Goal: Task Accomplishment & Management: Complete application form

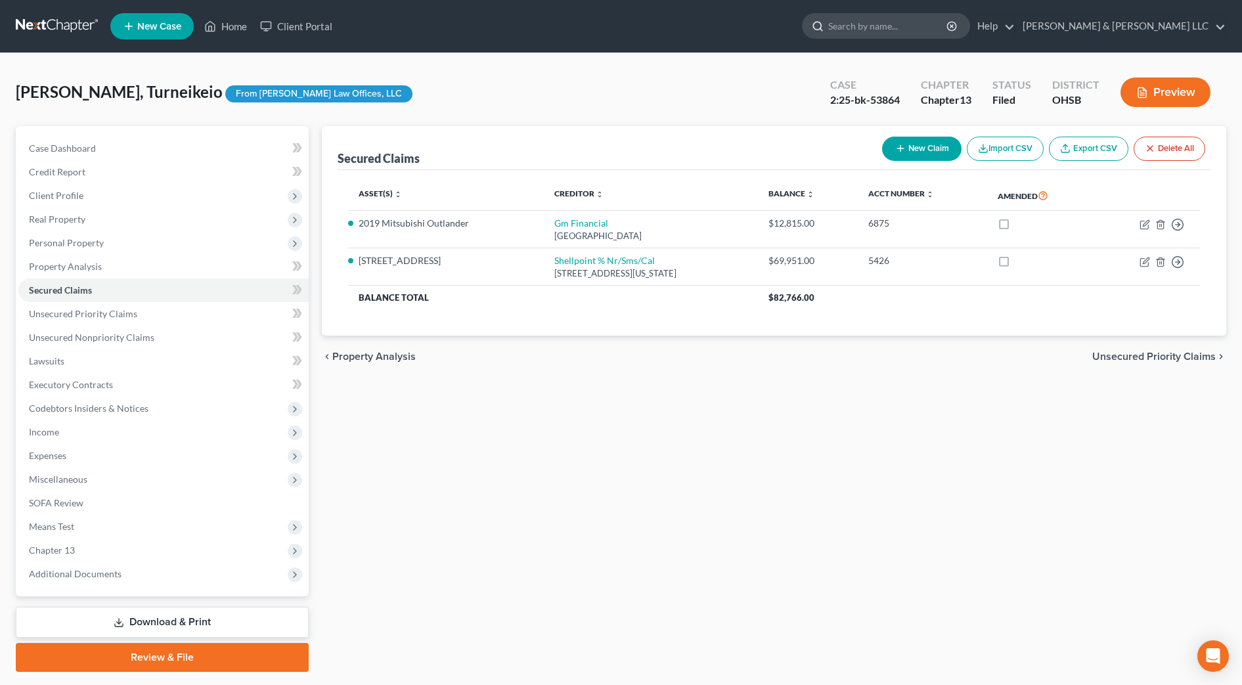
click at [933, 21] on input "search" at bounding box center [888, 26] width 120 height 24
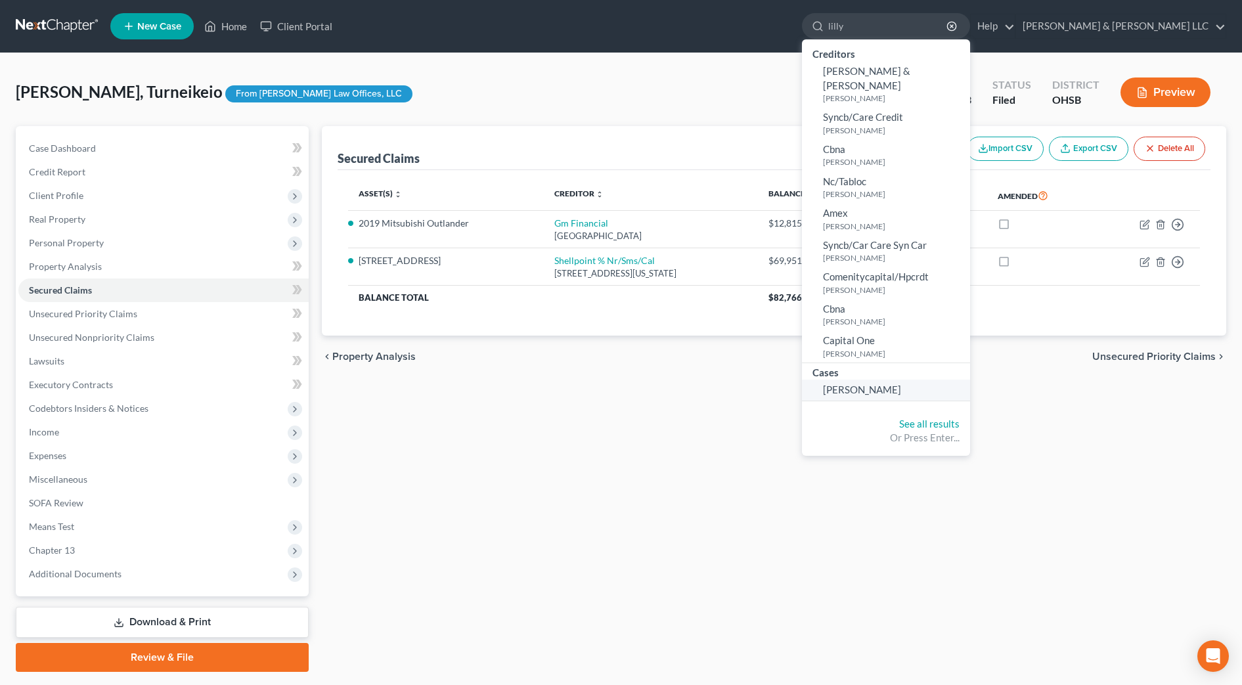
type input "lilly"
click at [901, 384] on span "[PERSON_NAME]" at bounding box center [862, 390] width 78 height 12
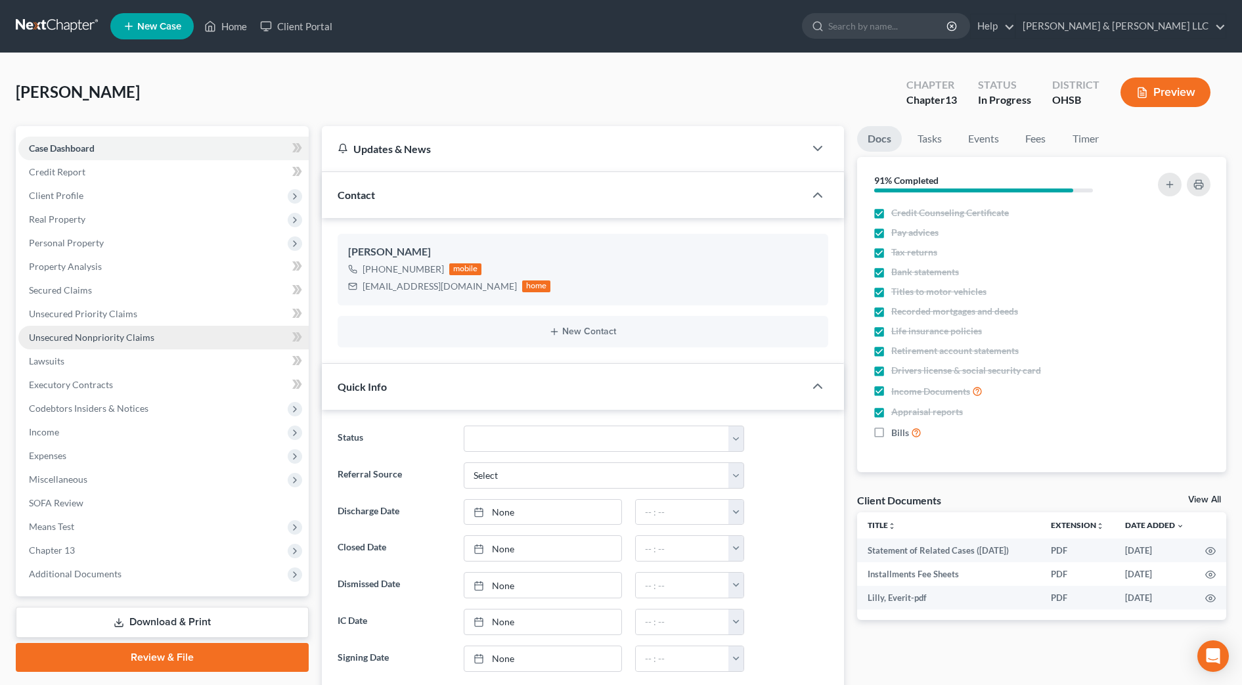
click at [175, 339] on link "Unsecured Nonpriority Claims" at bounding box center [163, 338] width 290 height 24
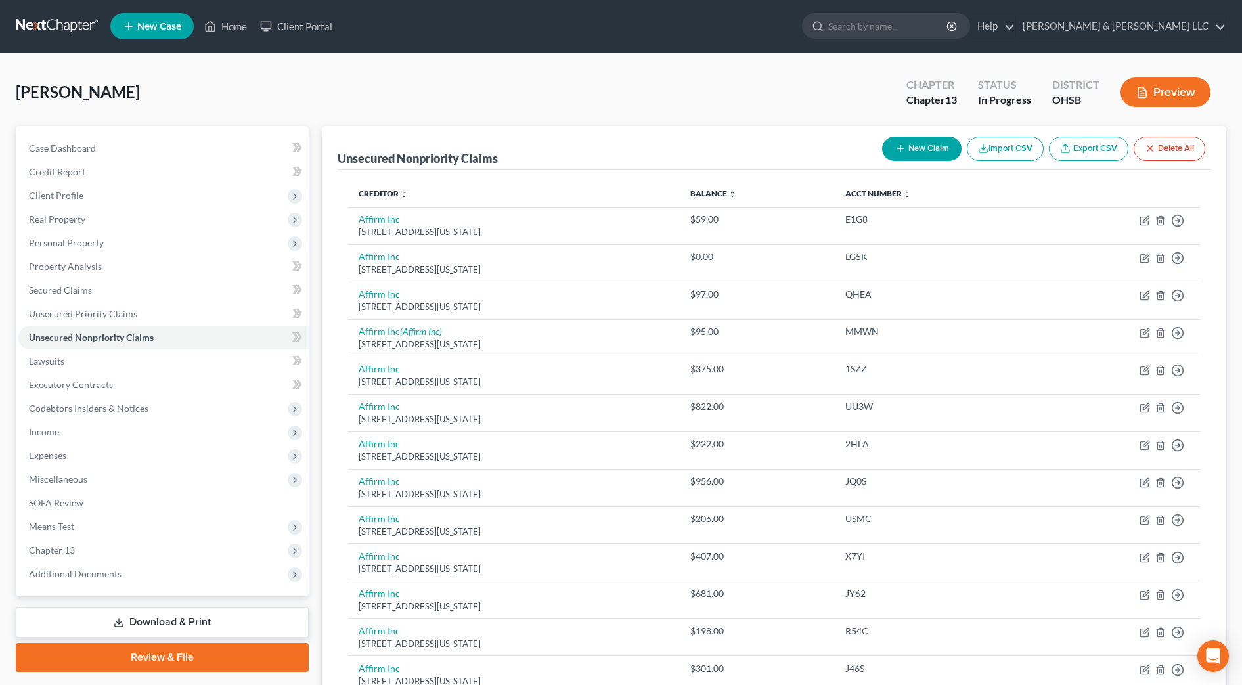
click at [908, 148] on button "New Claim" at bounding box center [921, 149] width 79 height 24
select select "0"
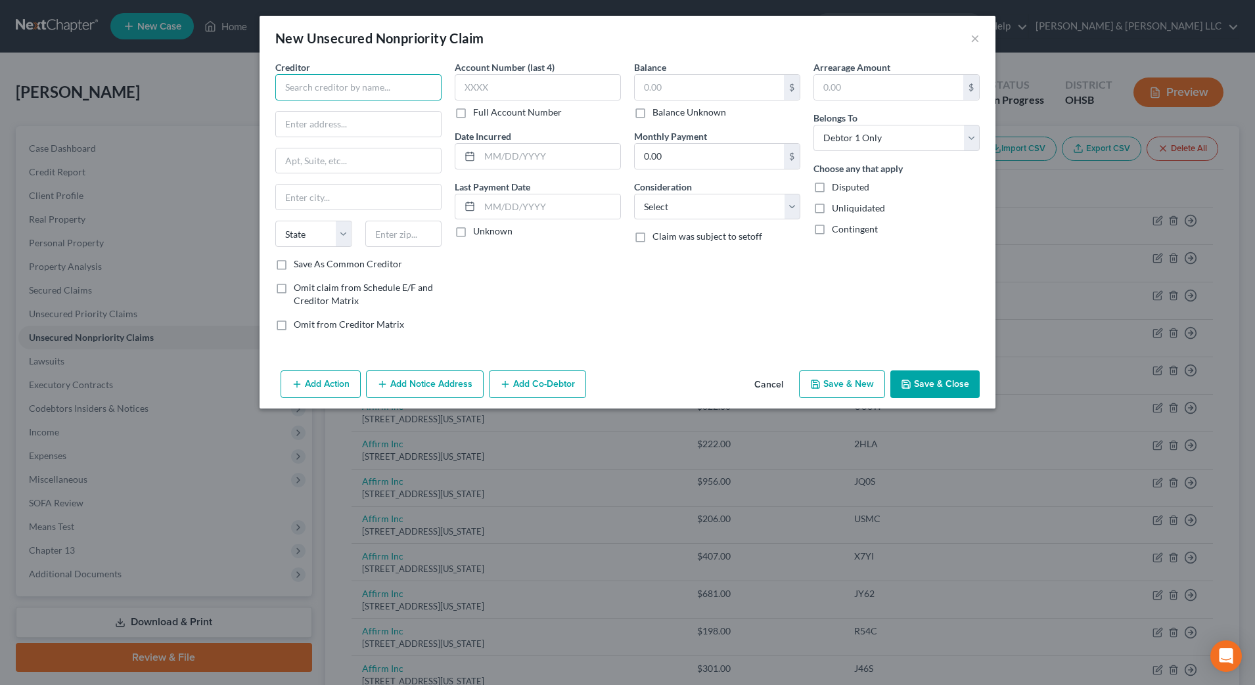
click at [403, 87] on input "text" at bounding box center [358, 87] width 166 height 26
type input "Athletico Physical Therapy"
click at [400, 123] on input "text" at bounding box center [358, 124] width 165 height 25
type input "PO Box 74007003"
type input "60674"
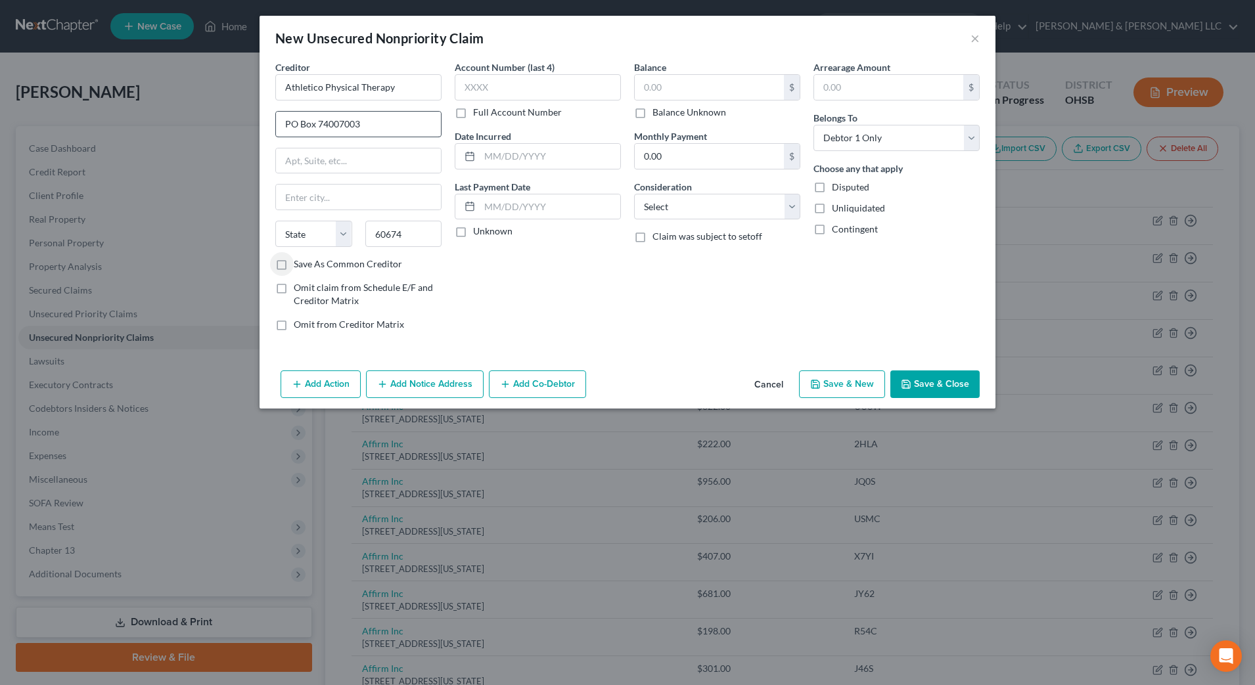
type input "[GEOGRAPHIC_DATA]"
select select "14"
click at [660, 87] on input "text" at bounding box center [709, 87] width 149 height 25
type input "246.87"
click at [700, 207] on select "Select Cable / Satellite Services Collection Agency Credit Card Debt Debt Couns…" at bounding box center [717, 207] width 166 height 26
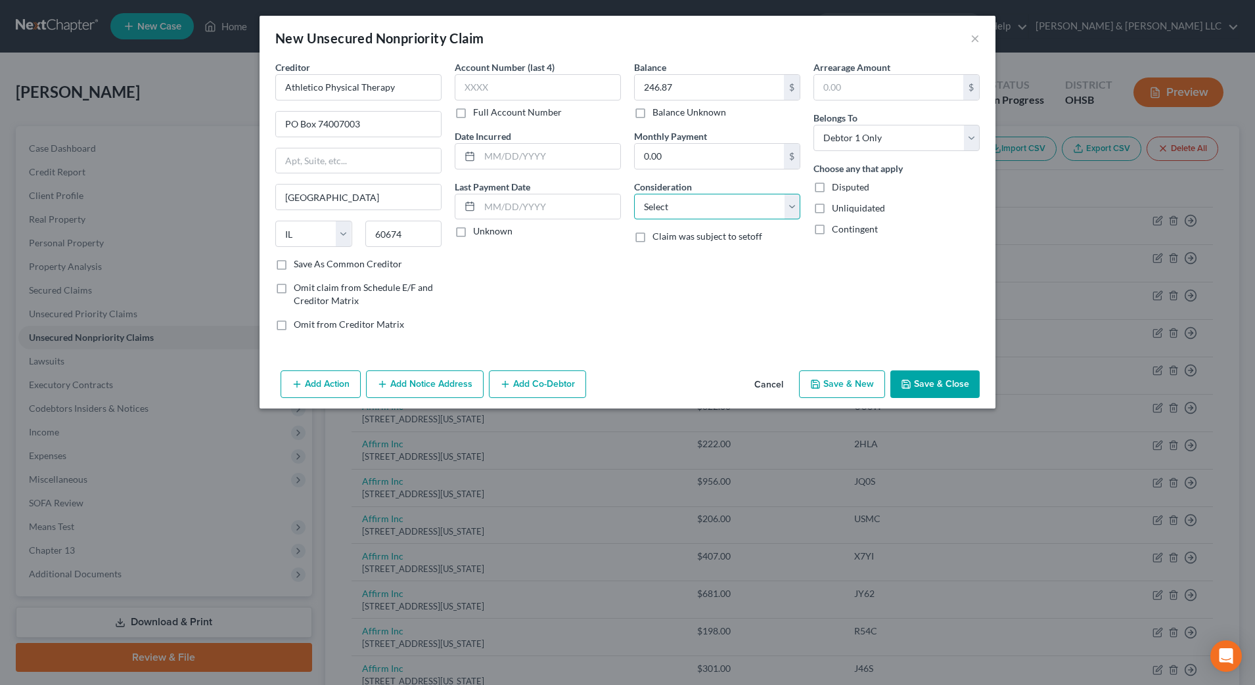
select select "9"
click at [634, 194] on select "Select Cable / Satellite Services Collection Agency Credit Card Debt Debt Couns…" at bounding box center [717, 207] width 166 height 26
click at [955, 386] on button "Save & Close" at bounding box center [934, 384] width 89 height 28
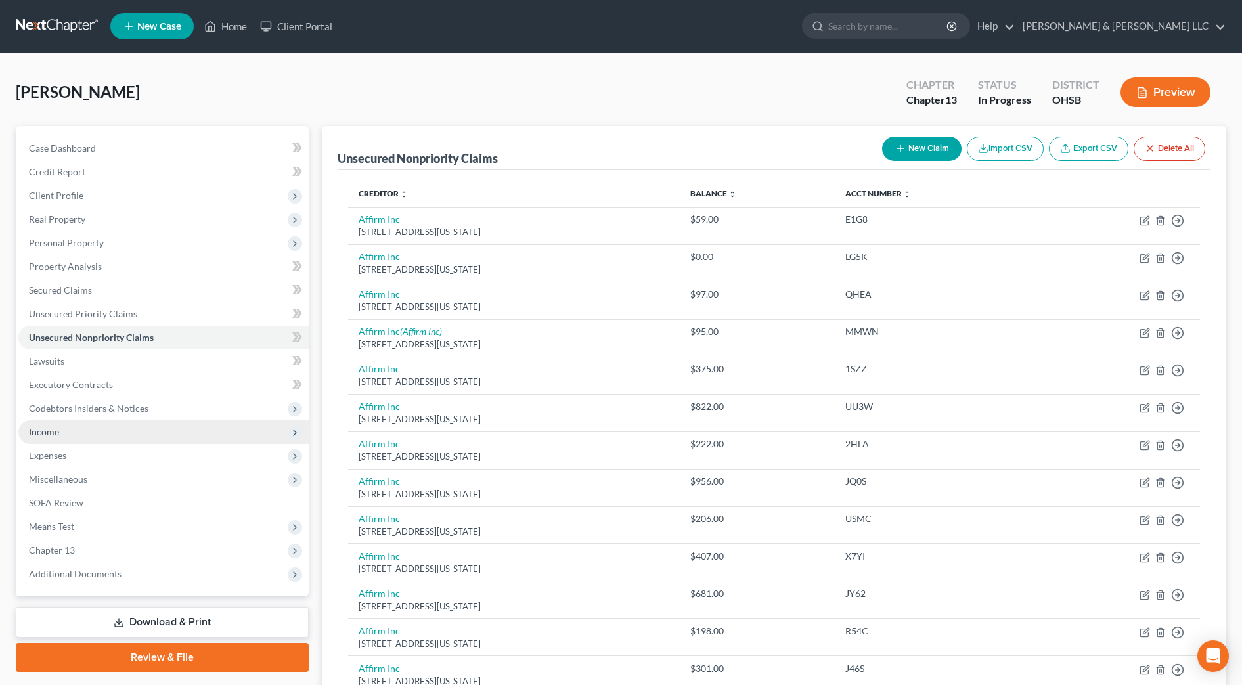
click at [164, 429] on span "Income" at bounding box center [163, 432] width 290 height 24
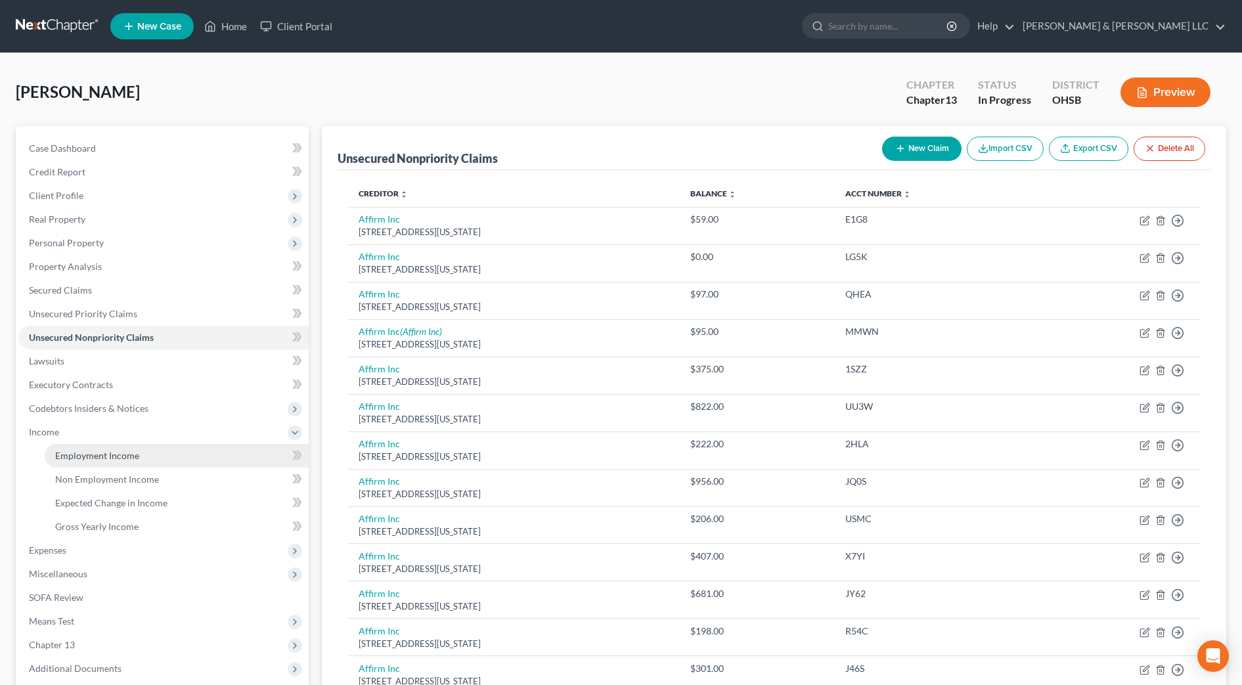
click at [162, 450] on link "Employment Income" at bounding box center [177, 456] width 264 height 24
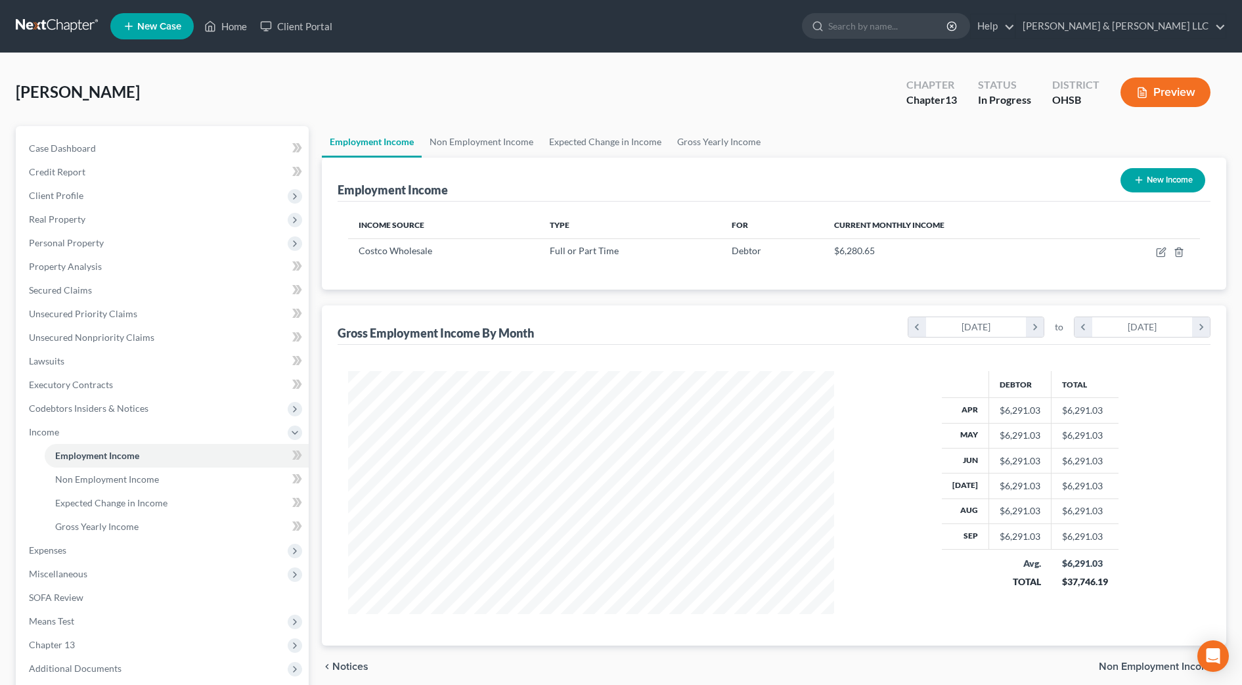
scroll to position [243, 512]
click at [180, 518] on link "Gross Yearly Income" at bounding box center [177, 527] width 264 height 24
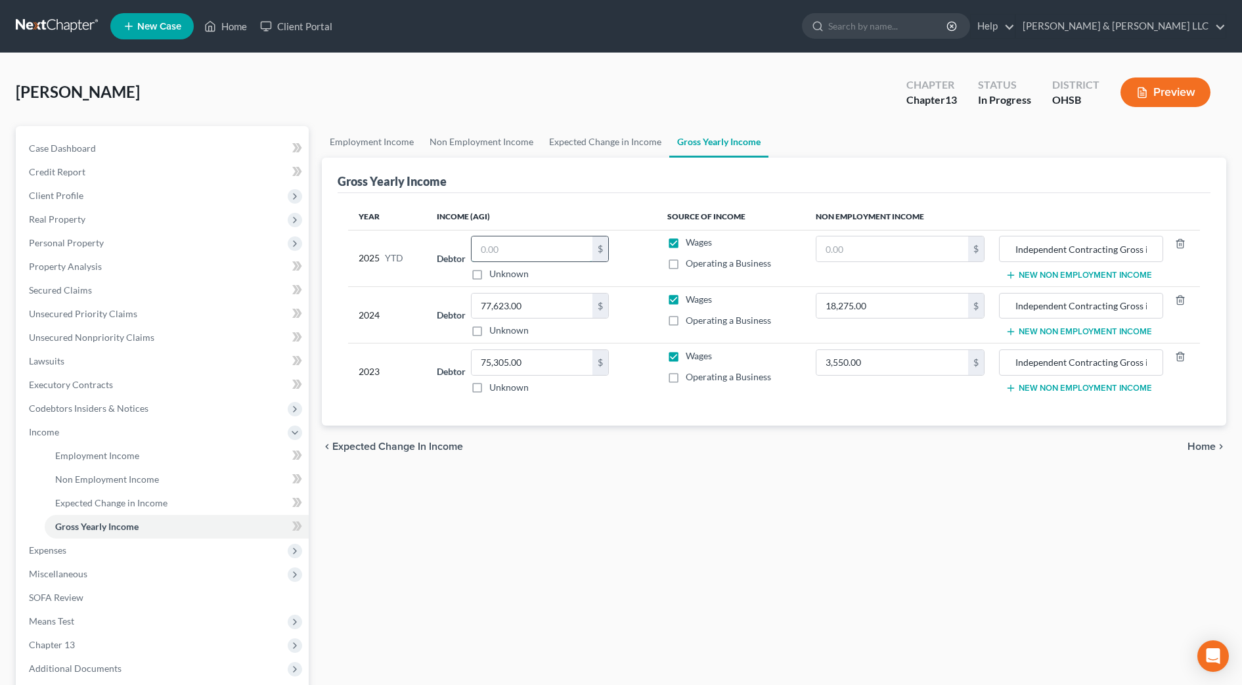
click at [546, 253] on input "text" at bounding box center [532, 248] width 121 height 25
type input "59,825.20"
click at [801, 434] on div "chevron_left Expected Change in Income Home chevron_right" at bounding box center [774, 447] width 904 height 42
click at [79, 239] on span "Personal Property" at bounding box center [66, 242] width 75 height 11
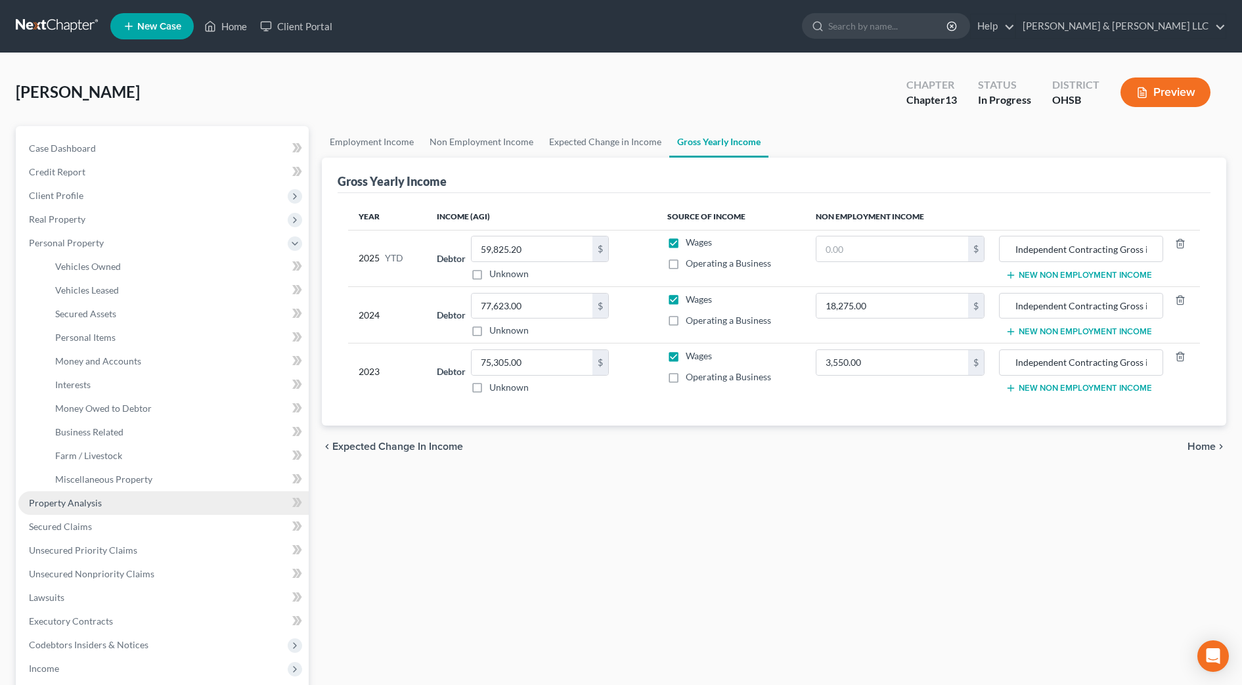
scroll to position [82, 0]
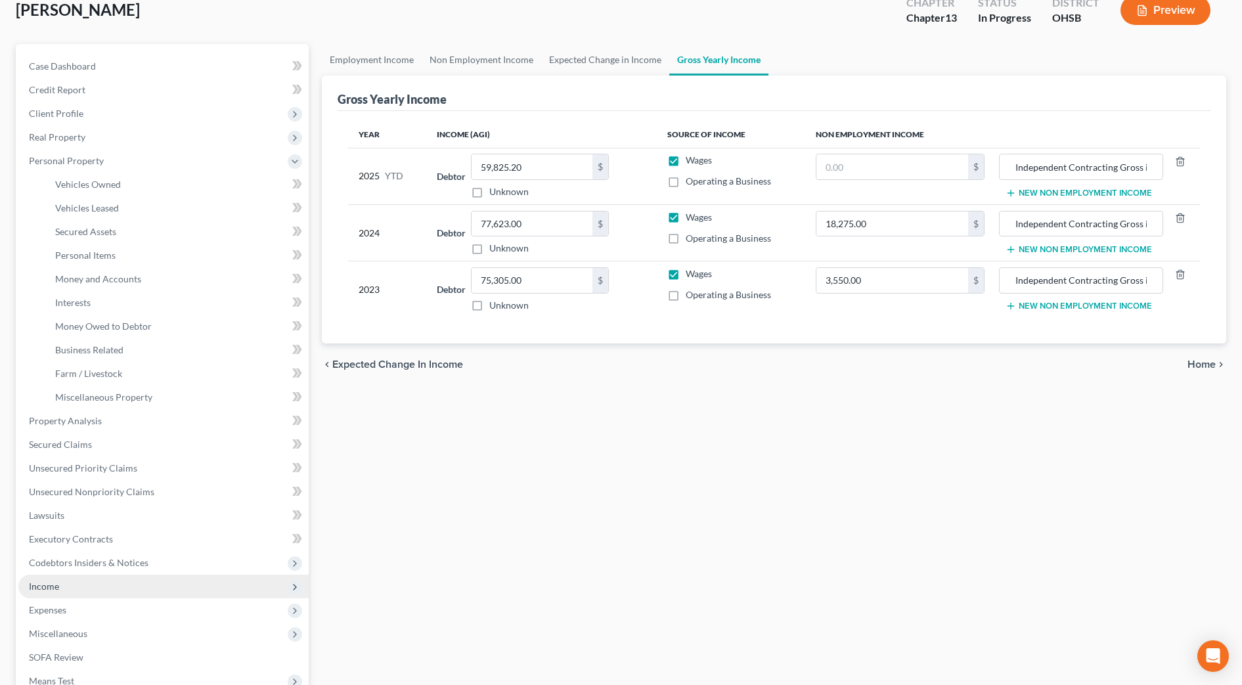
click at [65, 578] on span "Income" at bounding box center [163, 587] width 290 height 24
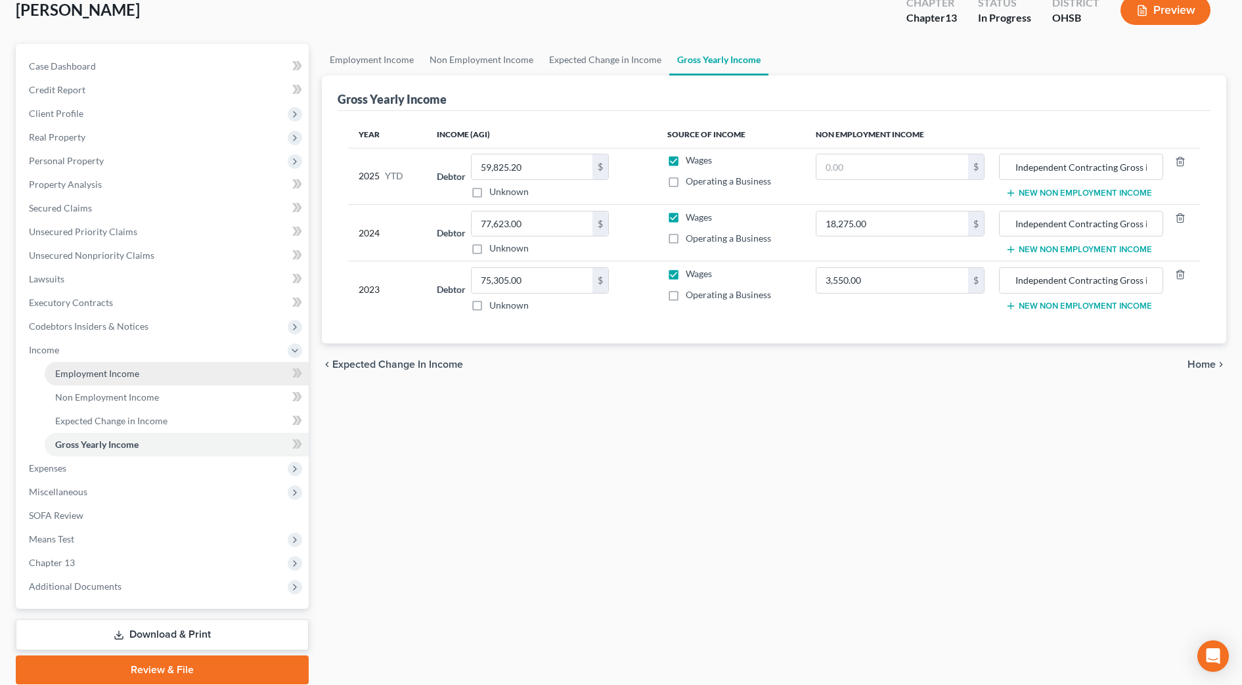
click at [123, 379] on link "Employment Income" at bounding box center [177, 374] width 264 height 24
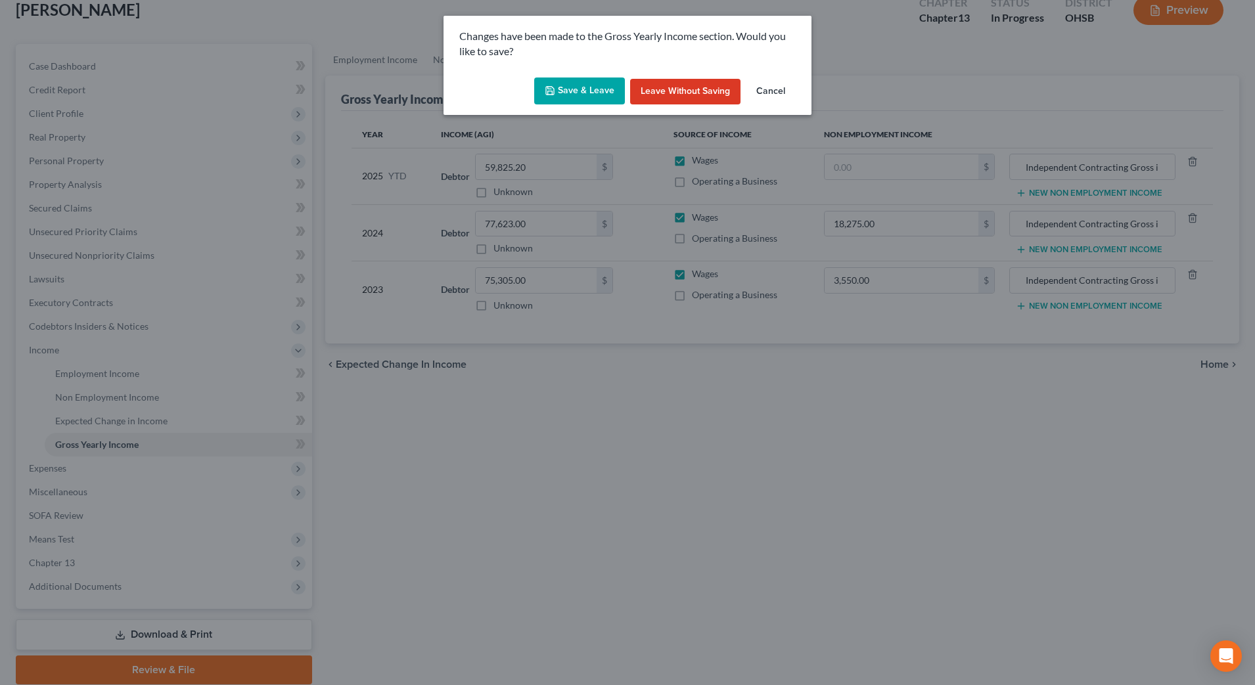
click at [579, 78] on button "Save & Leave" at bounding box center [579, 92] width 91 height 28
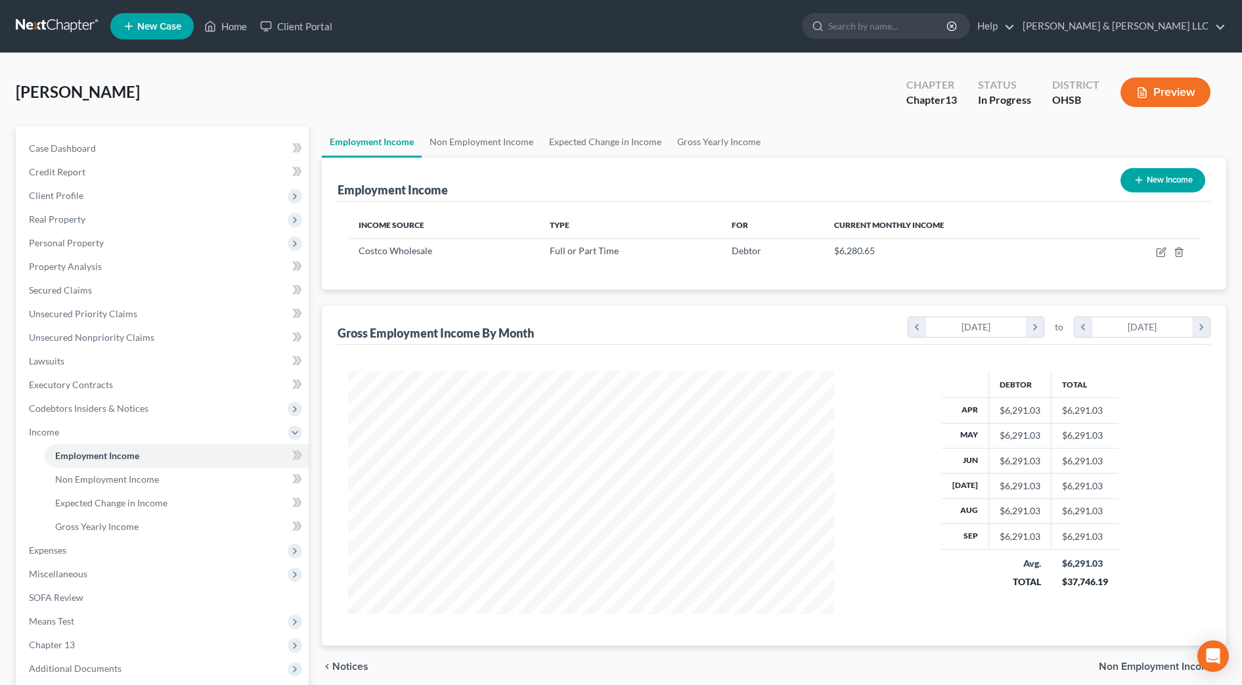
scroll to position [243, 512]
click at [120, 483] on span "Non Employment Income" at bounding box center [107, 479] width 104 height 11
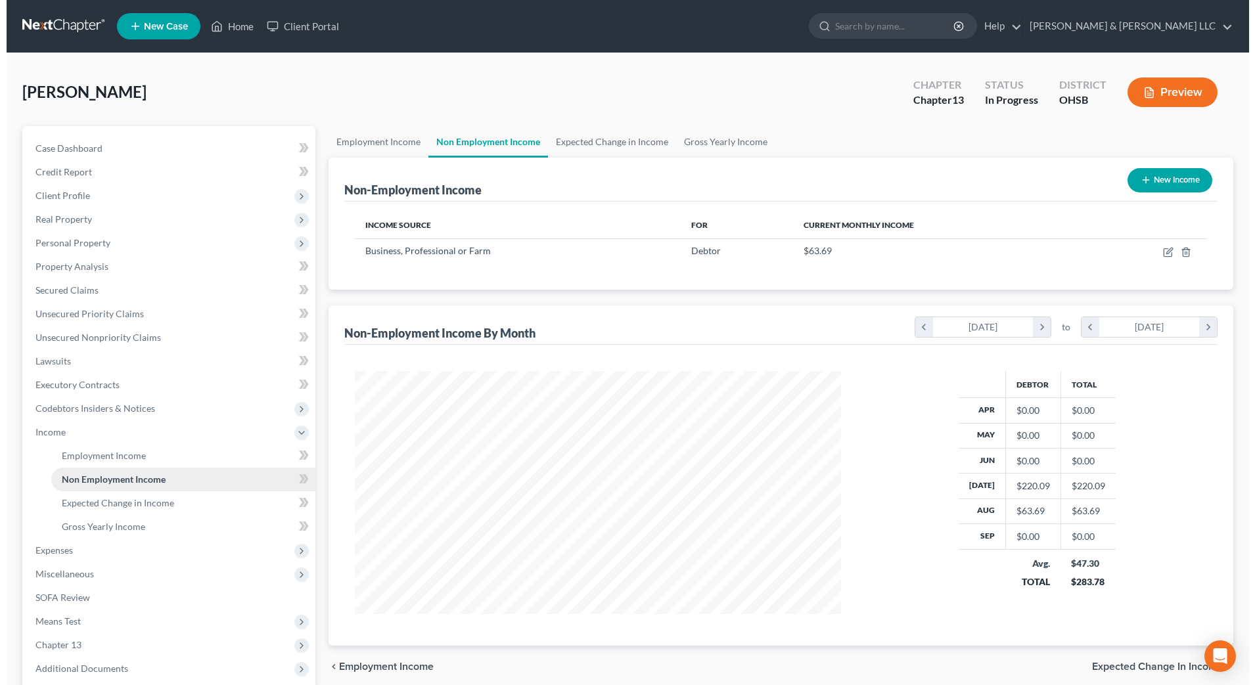
scroll to position [243, 512]
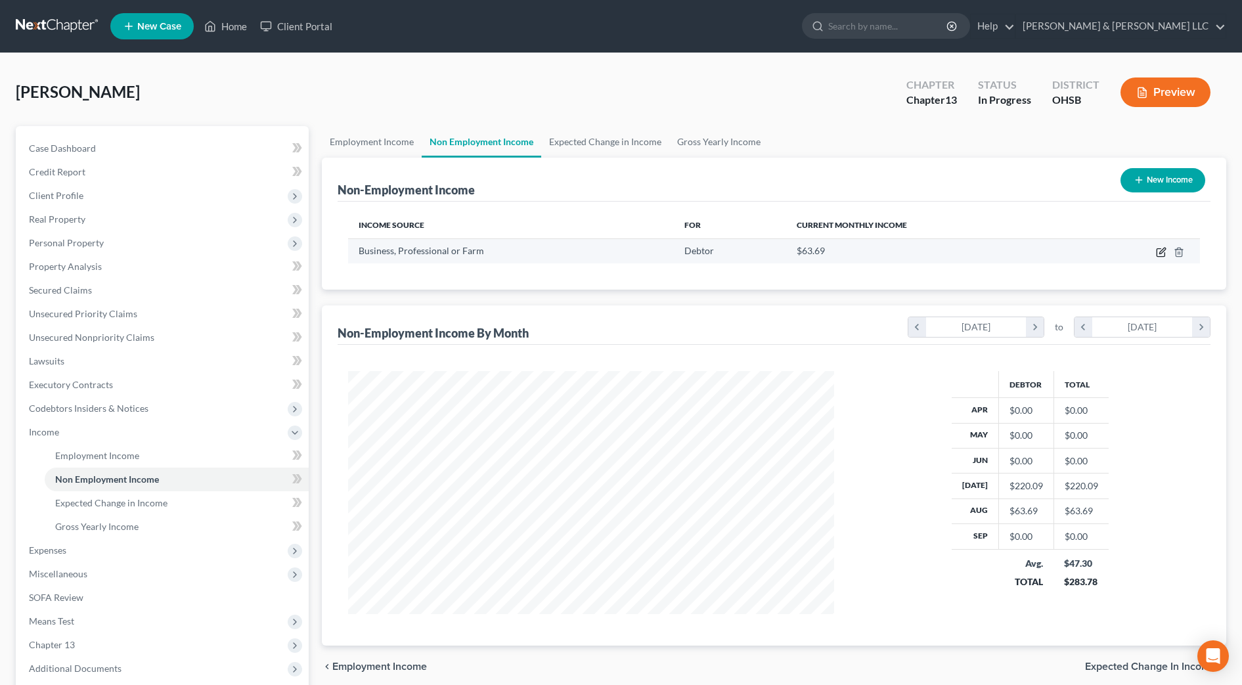
click at [1157, 248] on icon "button" at bounding box center [1161, 252] width 11 height 11
select select "10"
select select "0"
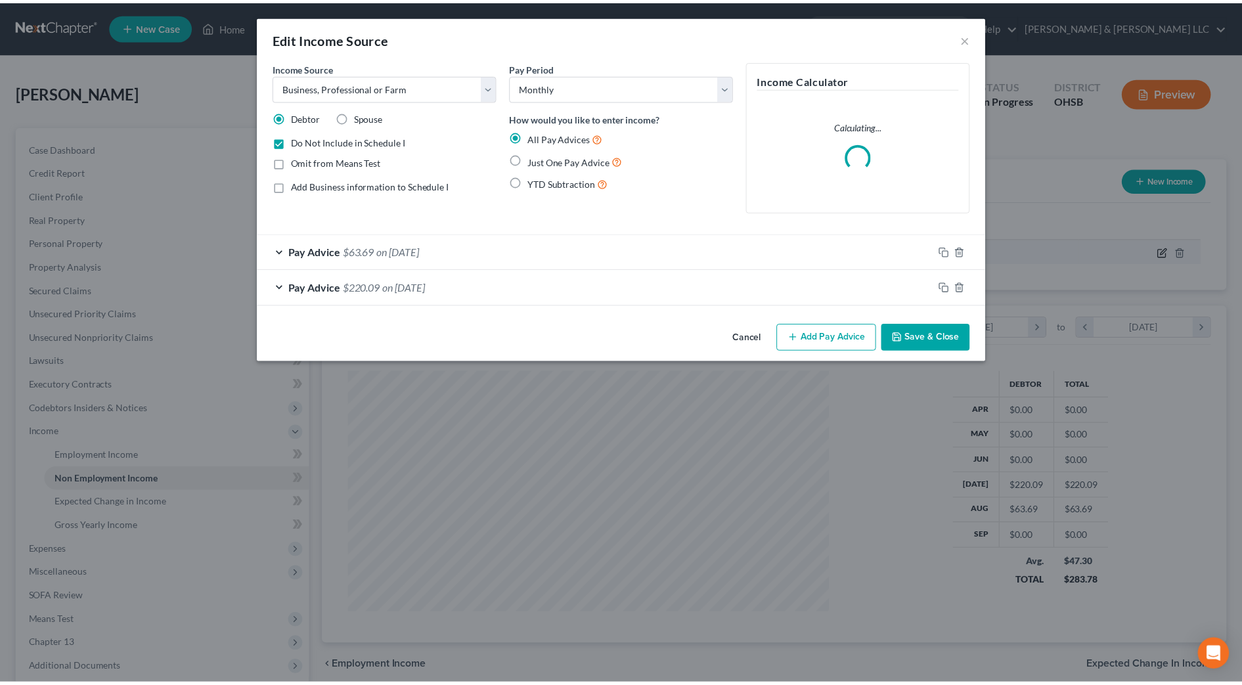
scroll to position [246, 518]
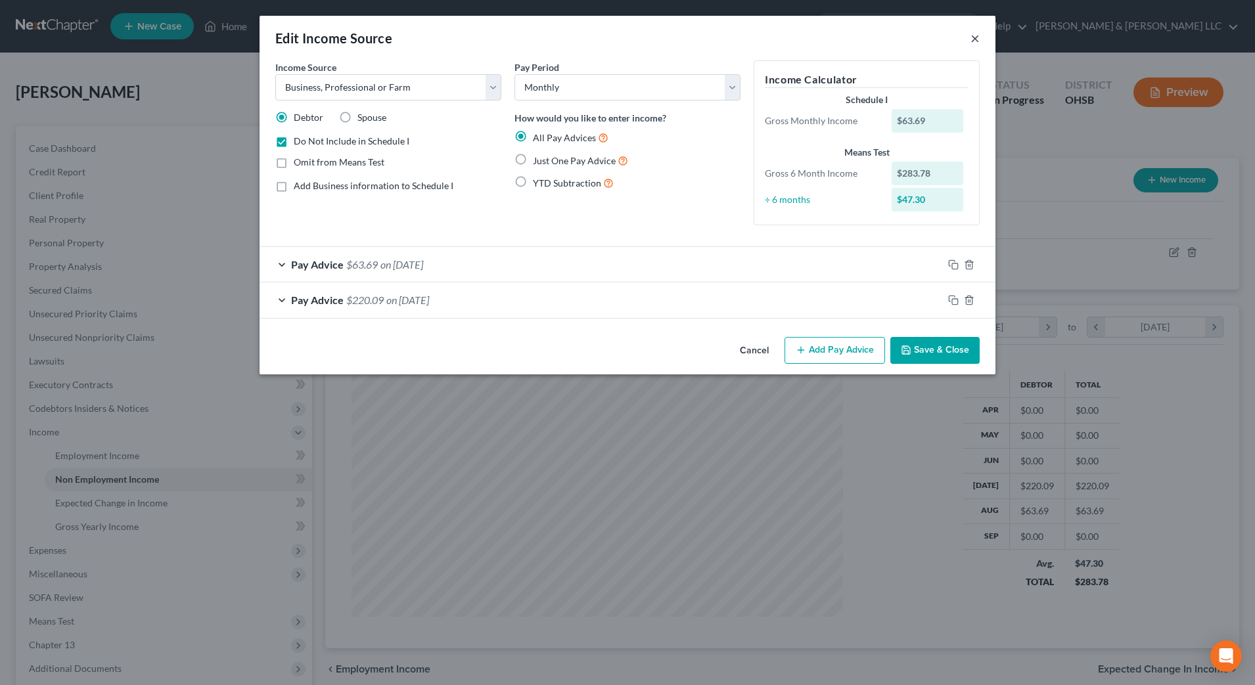
click at [974, 39] on button "×" at bounding box center [974, 38] width 9 height 16
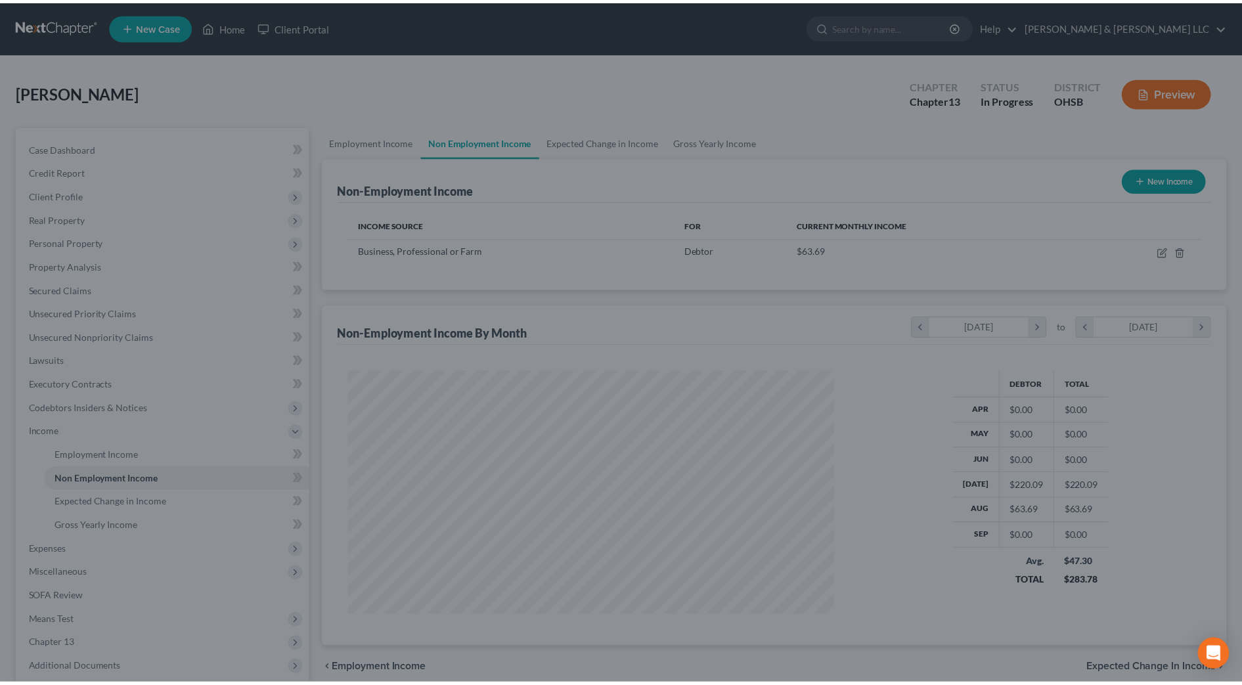
scroll to position [656594, 656325]
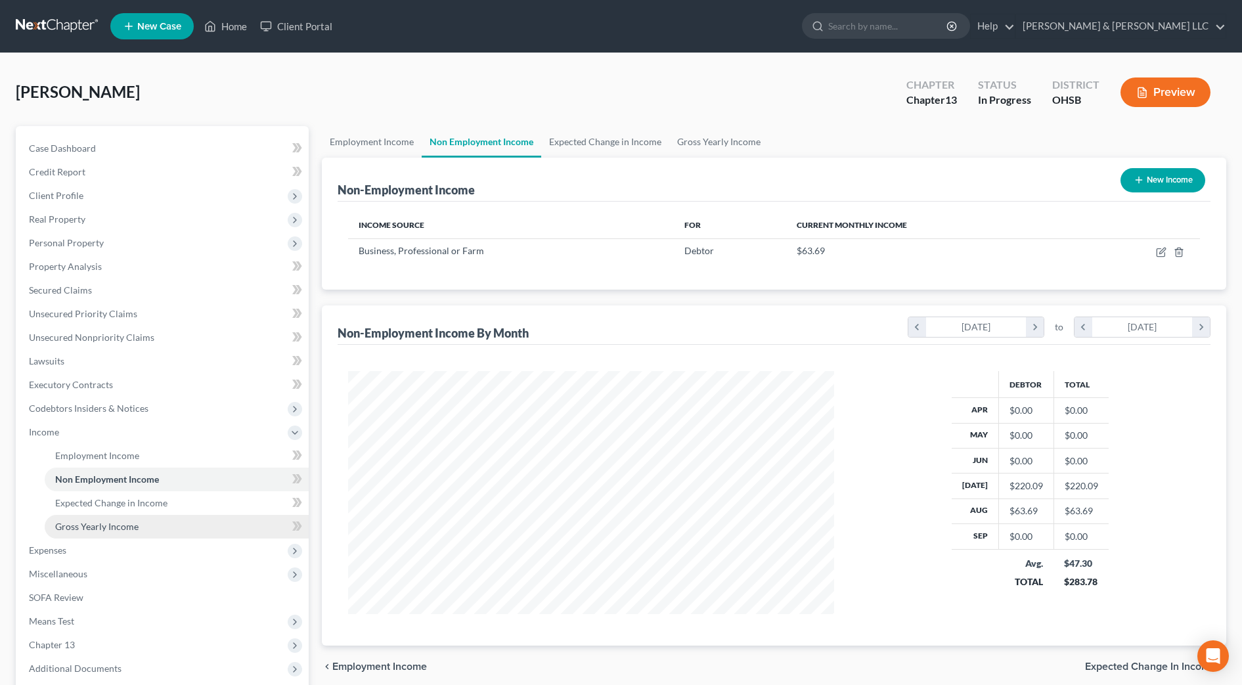
click at [108, 527] on span "Gross Yearly Income" at bounding box center [96, 526] width 83 height 11
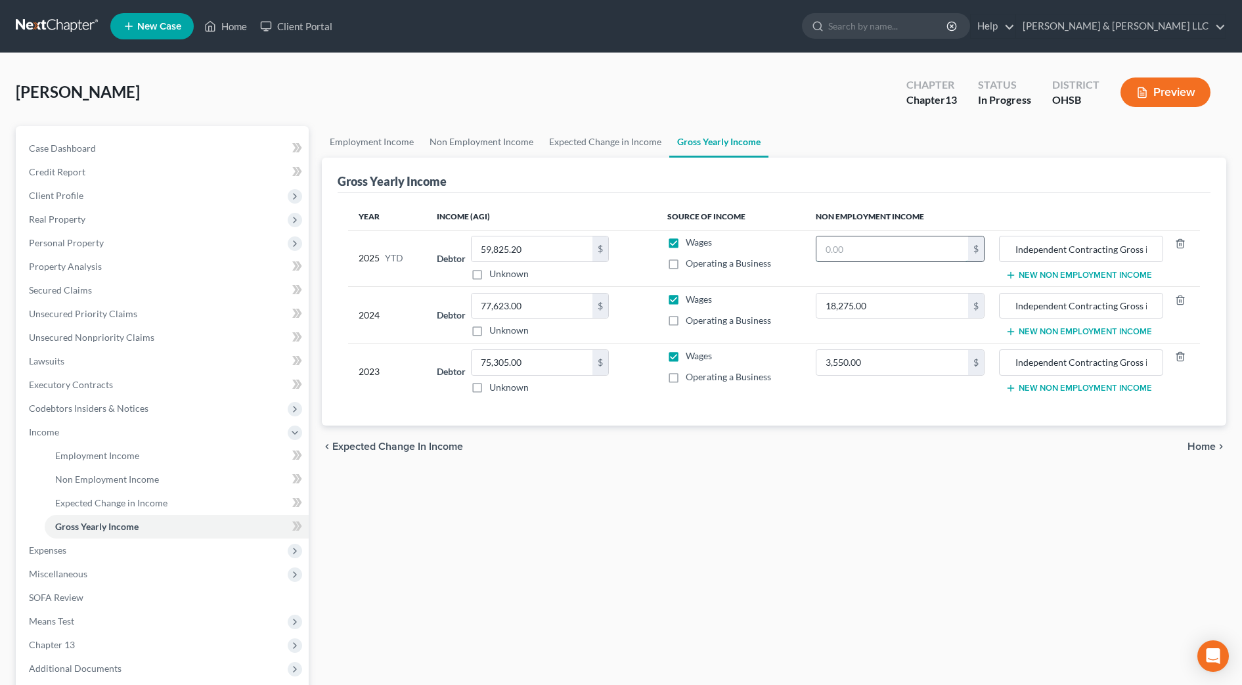
click at [924, 253] on input "text" at bounding box center [892, 248] width 152 height 25
type input "283.78"
click at [748, 546] on div "Employment Income Non Employment Income Expected Change in Income Gross Yearly …" at bounding box center [774, 446] width 918 height 640
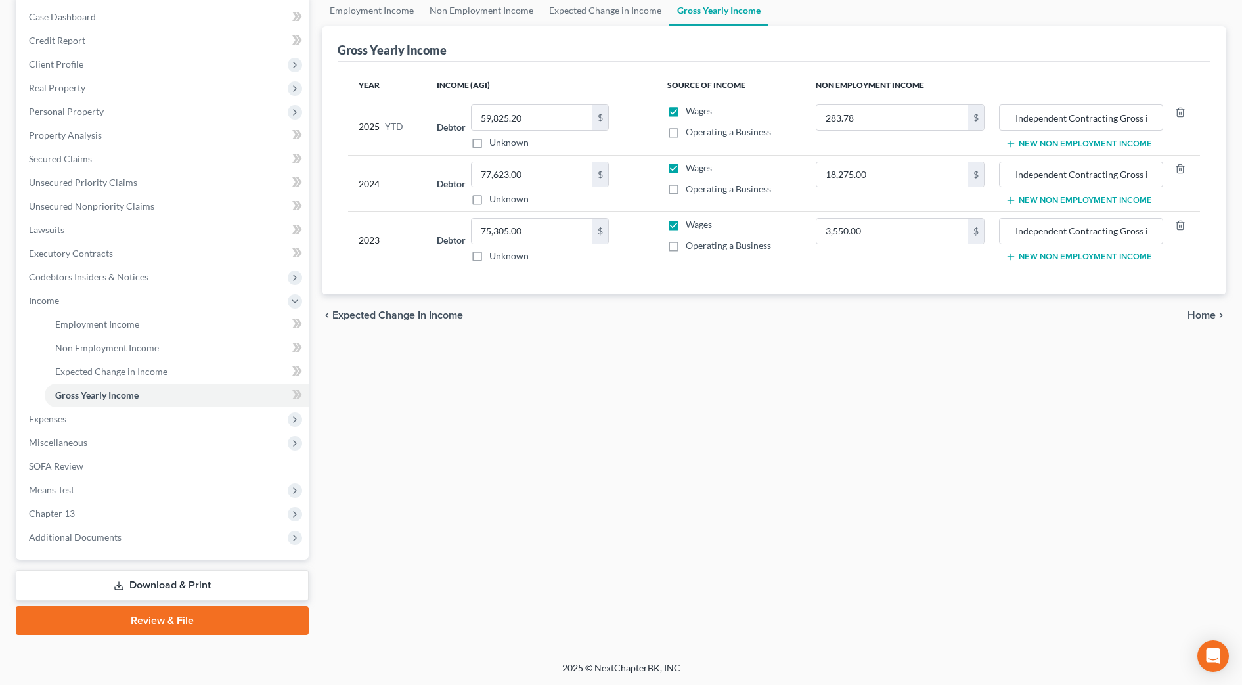
click at [1084, 439] on div "Employment Income Non Employment Income Expected Change in Income Gross Yearly …" at bounding box center [774, 315] width 918 height 640
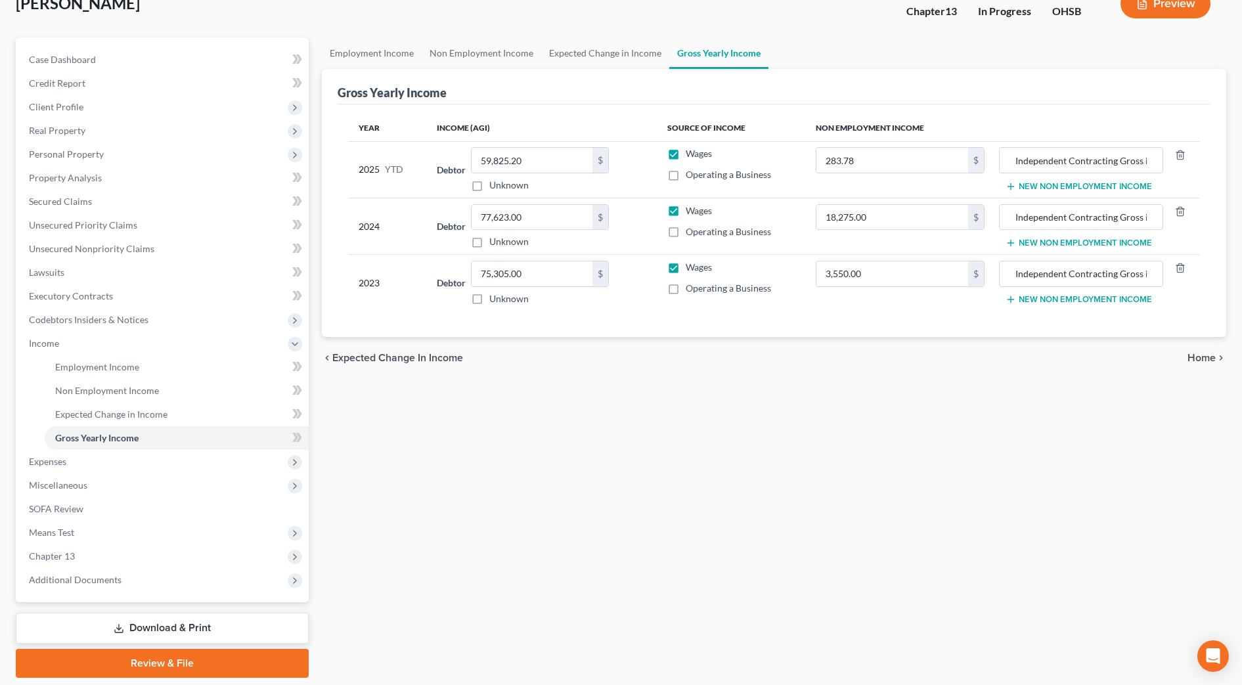
scroll to position [49, 0]
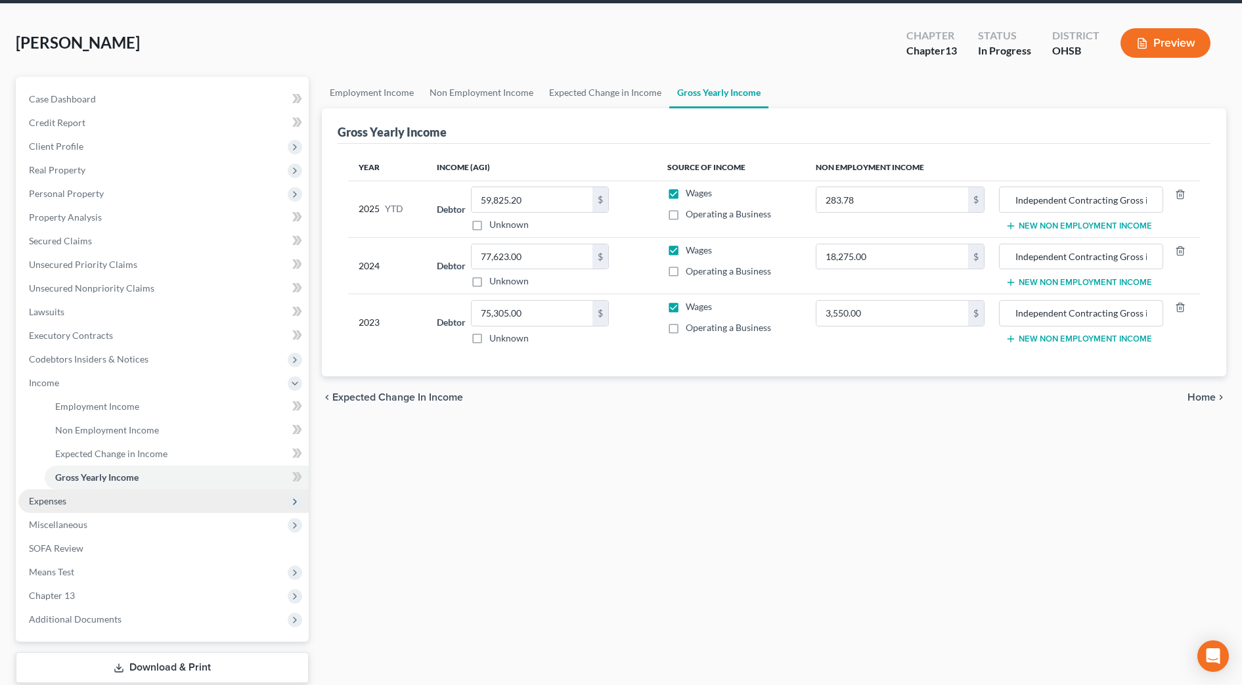
click at [73, 499] on span "Expenses" at bounding box center [163, 501] width 290 height 24
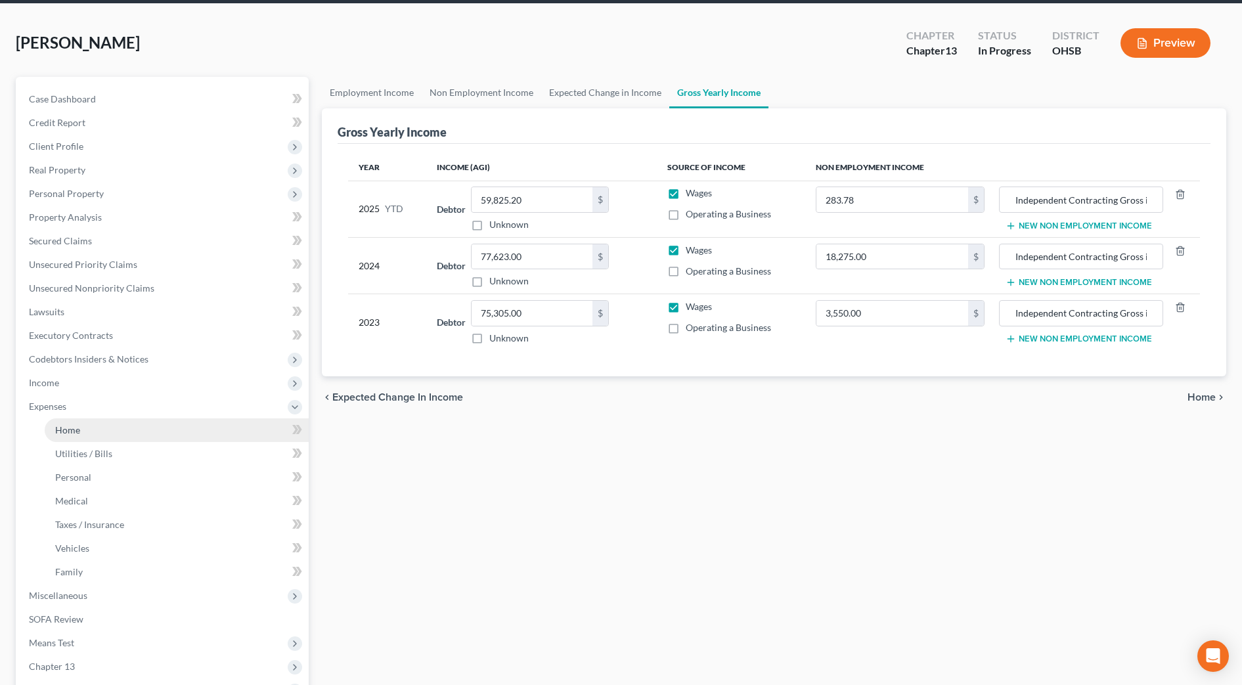
click at [87, 432] on link "Home" at bounding box center [177, 430] width 264 height 24
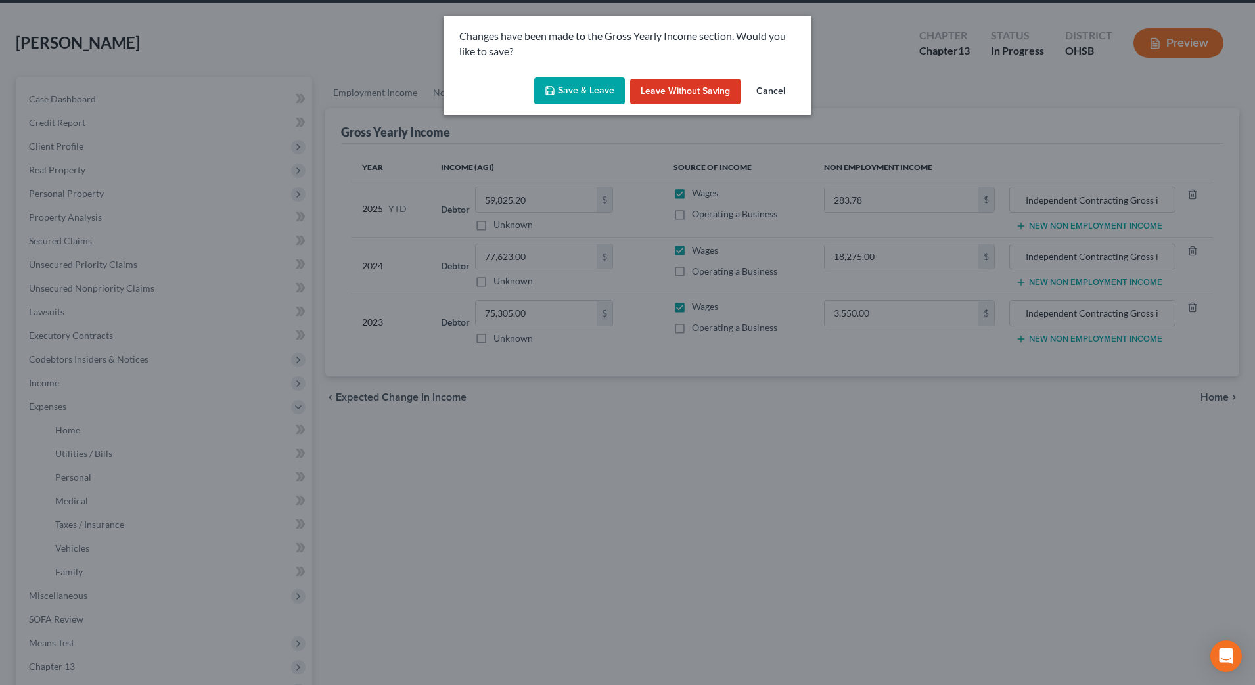
click at [588, 97] on button "Save & Leave" at bounding box center [579, 92] width 91 height 28
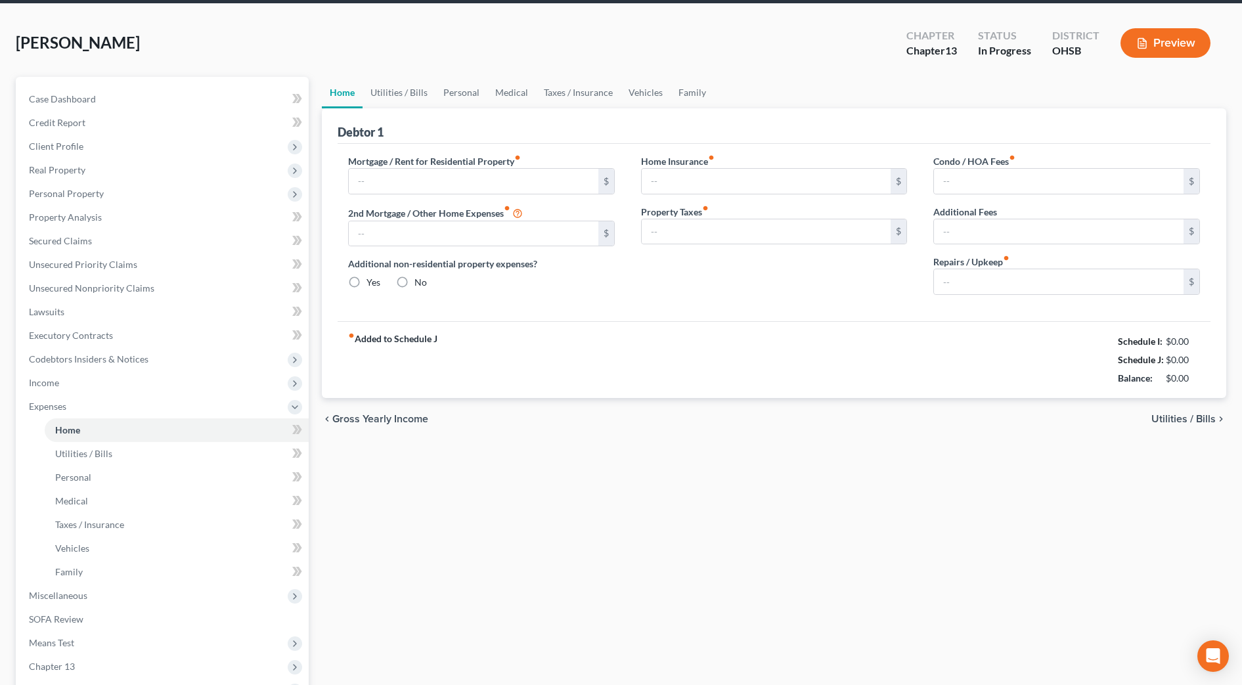
type input "2,254.00"
type input "0.00"
radio input "true"
type input "0.00"
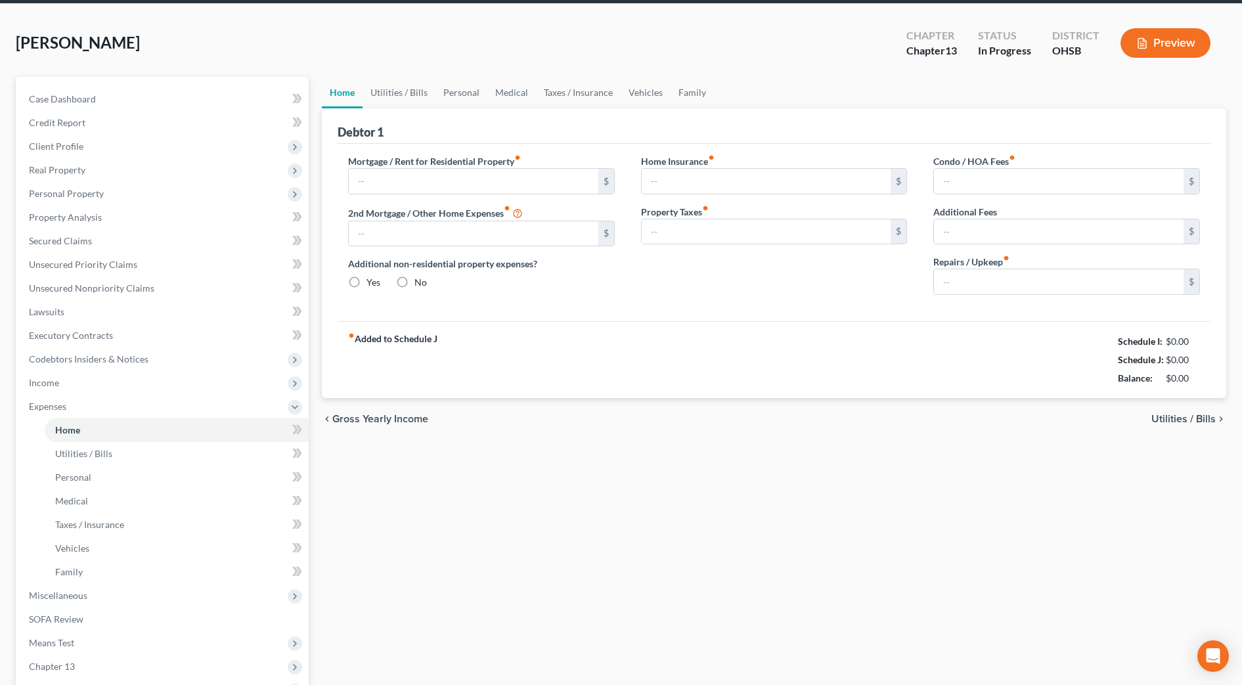
type input "21.00"
type input "0.00"
type input "100.00"
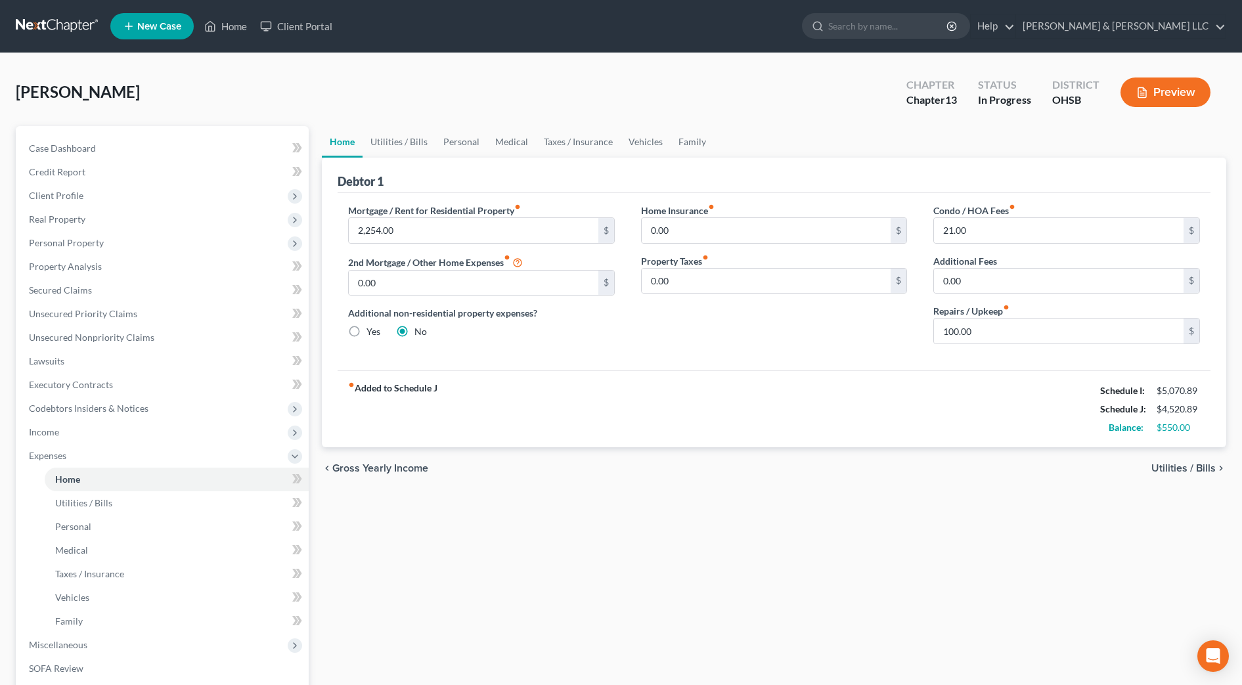
click at [724, 470] on div "chevron_left Gross Yearly Income Utilities / Bills chevron_right" at bounding box center [774, 468] width 904 height 42
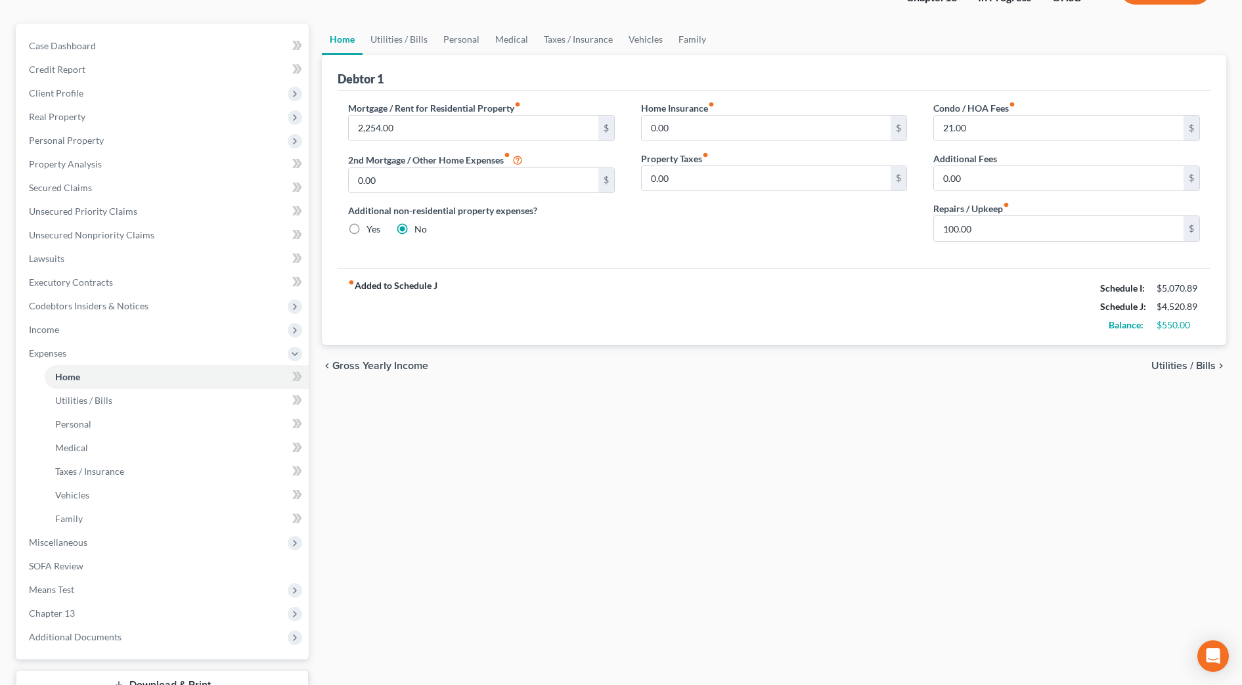
scroll to position [202, 0]
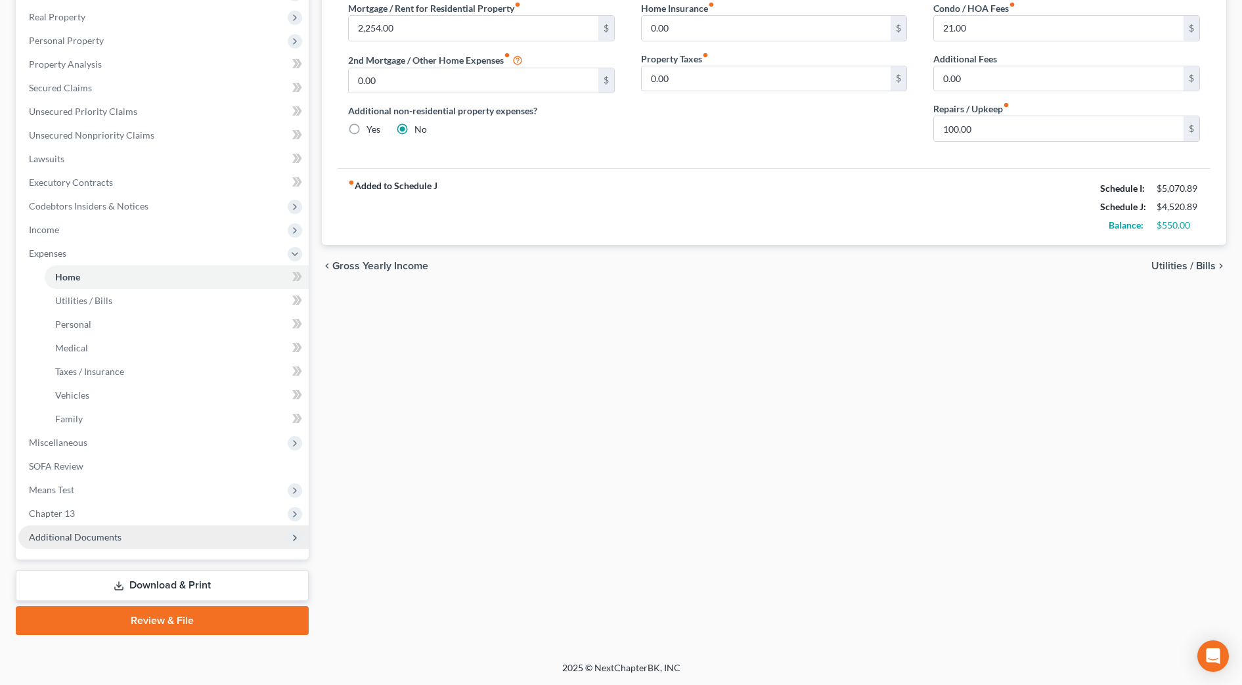
click at [141, 545] on span "Additional Documents" at bounding box center [163, 537] width 290 height 24
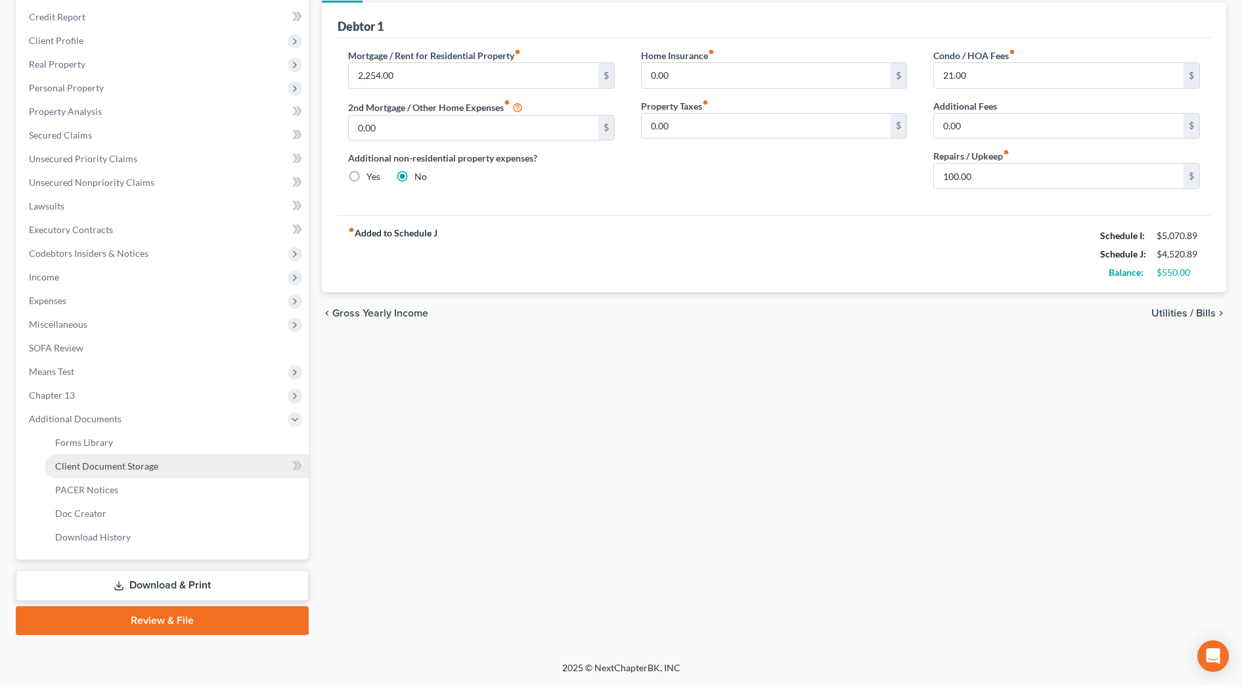
click at [108, 468] on span "Client Document Storage" at bounding box center [106, 465] width 103 height 11
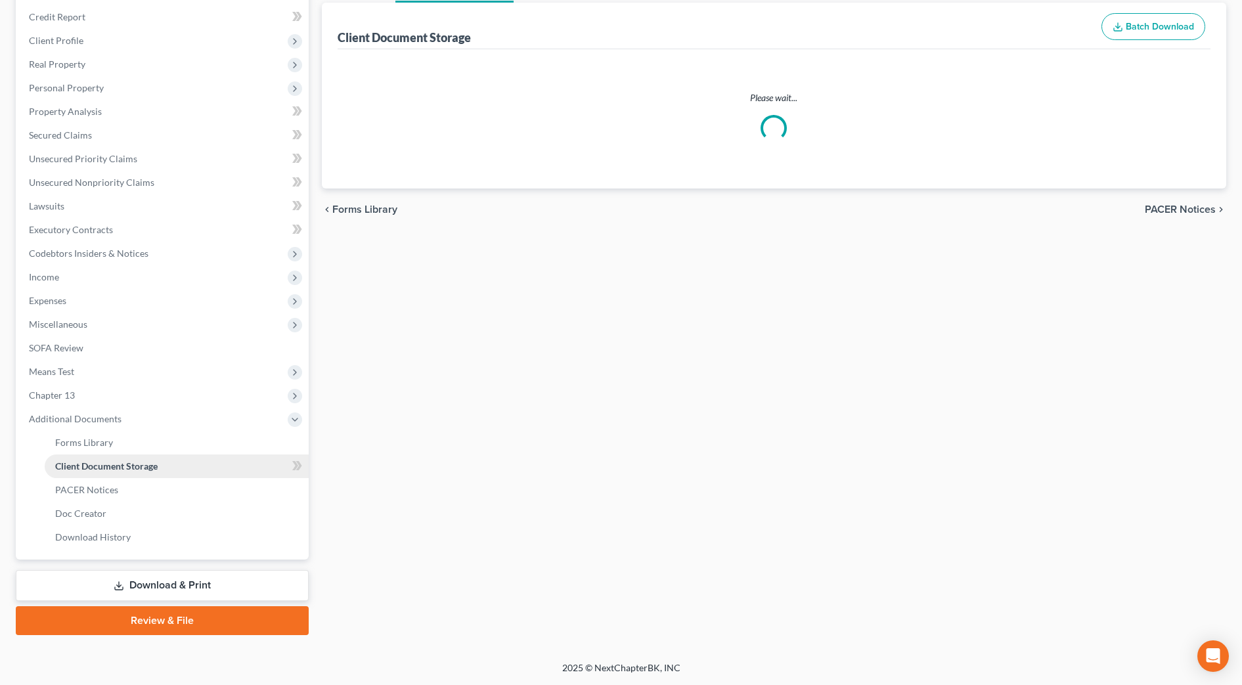
scroll to position [72, 0]
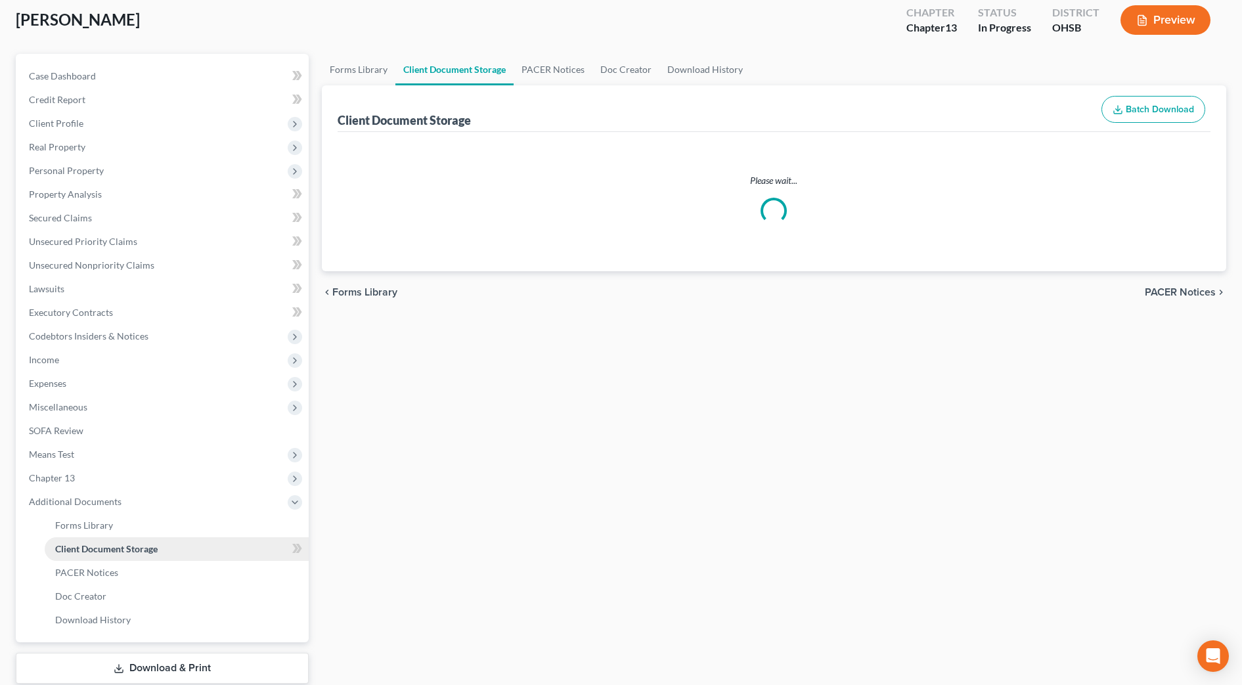
select select "7"
select select "37"
select select "52"
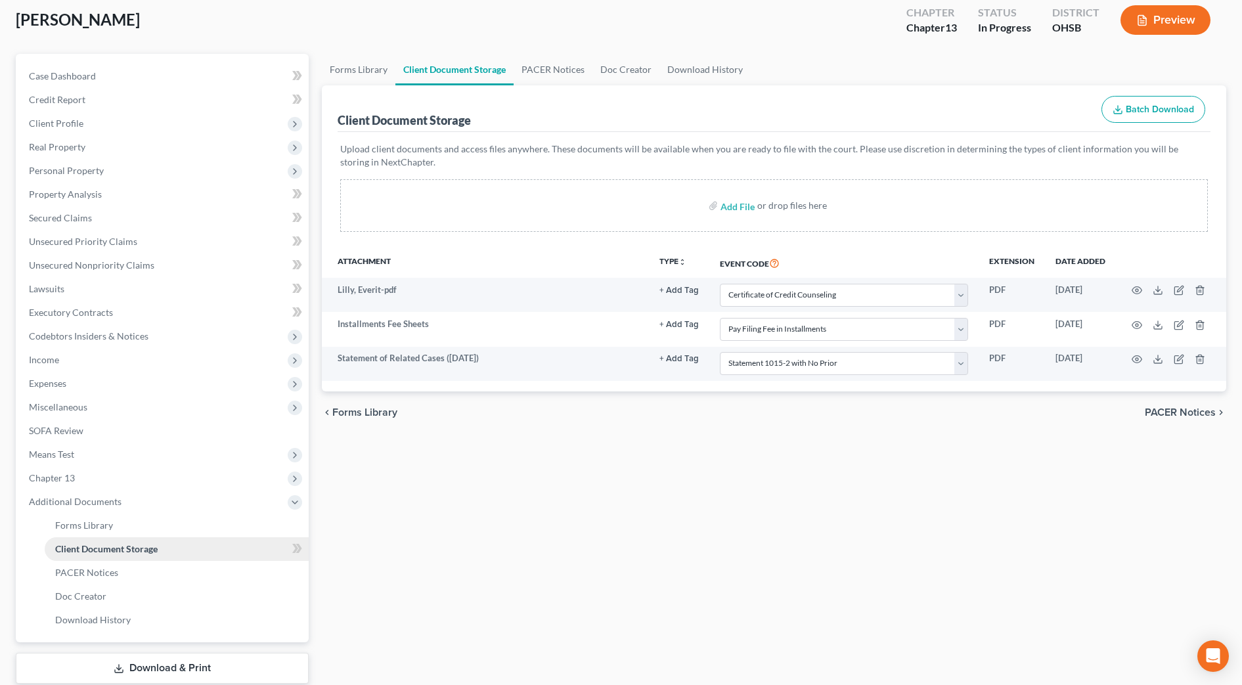
scroll to position [0, 0]
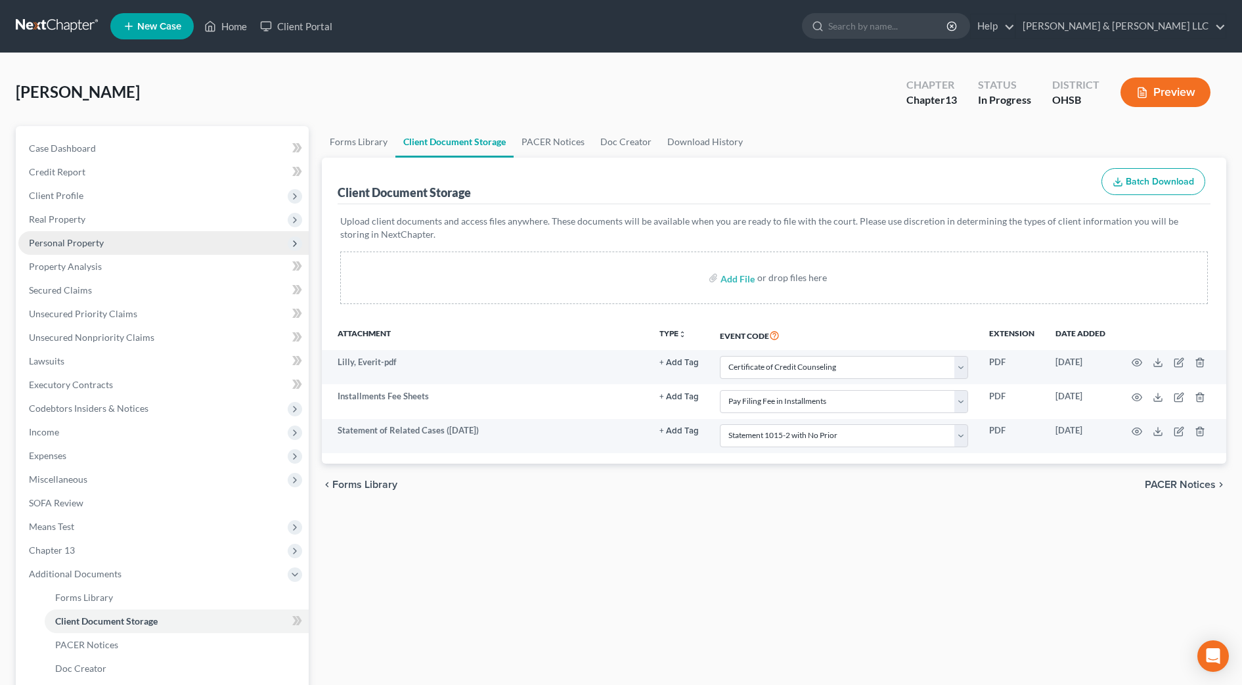
click at [95, 235] on span "Personal Property" at bounding box center [163, 243] width 290 height 24
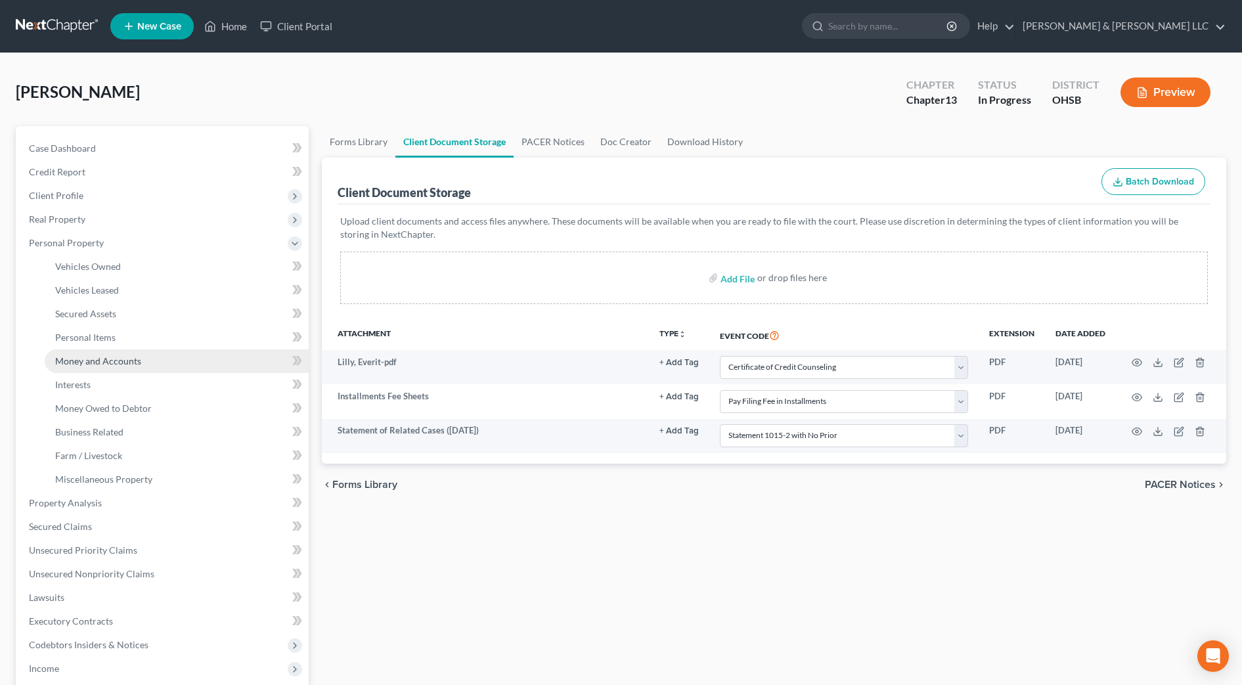
click at [103, 361] on span "Money and Accounts" at bounding box center [98, 360] width 86 height 11
